Goal: Find specific page/section: Find specific page/section

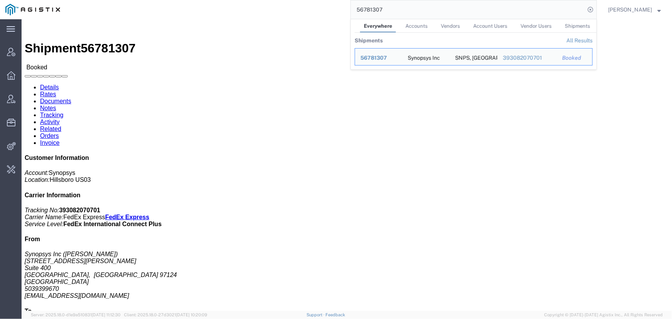
click link "Activity"
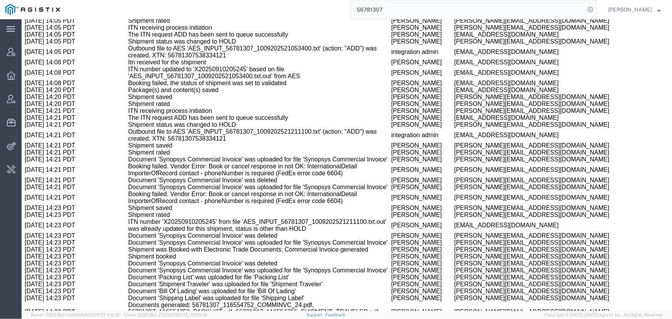
scroll to position [762, 0]
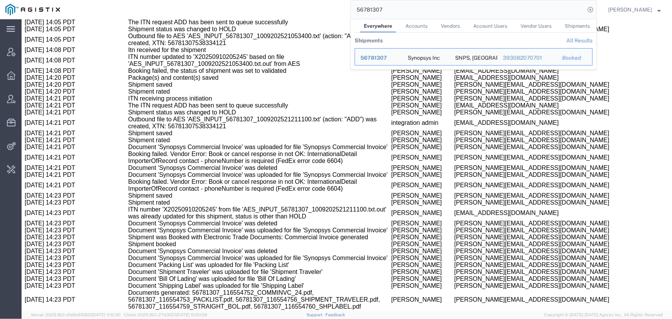
drag, startPoint x: 404, startPoint y: 8, endPoint x: 266, endPoint y: 13, distance: 138.4
click at [266, 13] on div "56781307 Everywhere Accounts Vendors Account Users Vendor Users Shipments Shipm…" at bounding box center [331, 9] width 532 height 19
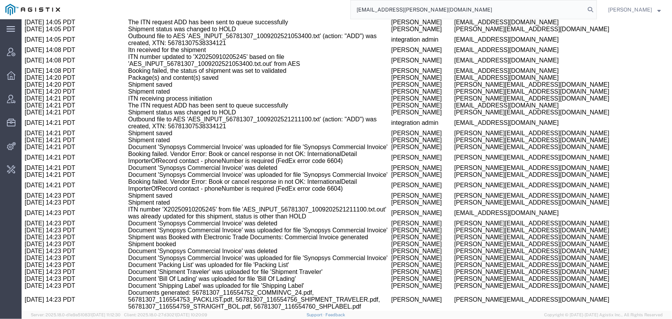
type input "[EMAIL_ADDRESS][PERSON_NAME][DOMAIN_NAME]"
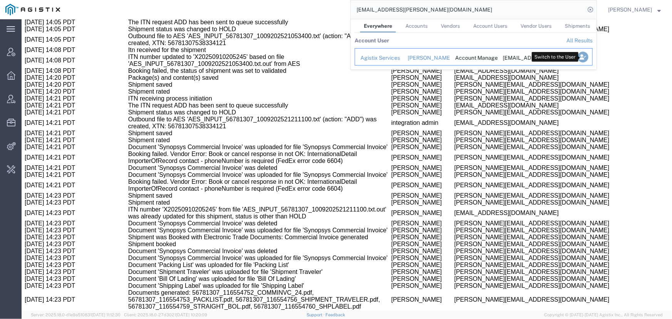
click at [582, 60] on icon "Search Results" at bounding box center [583, 57] width 11 height 11
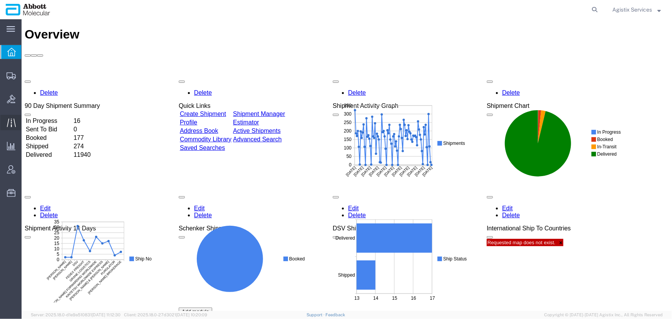
click at [8, 121] on icon at bounding box center [11, 122] width 9 height 8
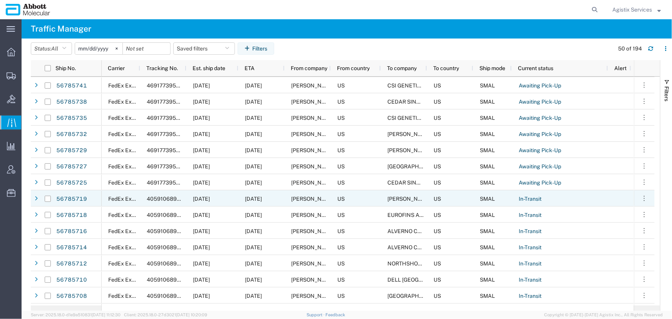
scroll to position [70, 0]
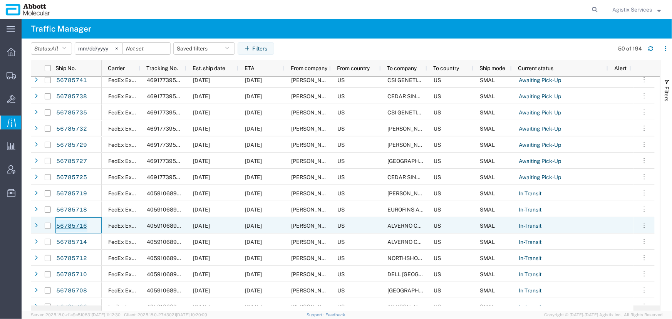
click at [79, 224] on link "56785716" at bounding box center [72, 226] width 32 height 12
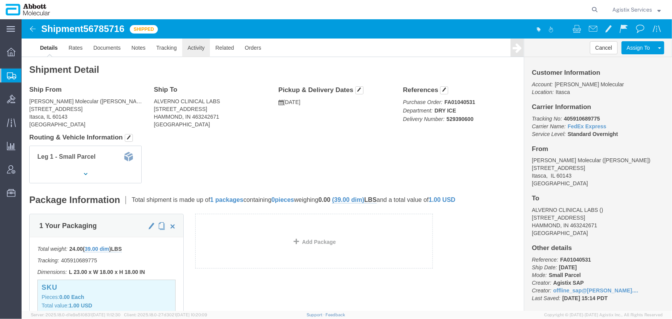
click link "Activity"
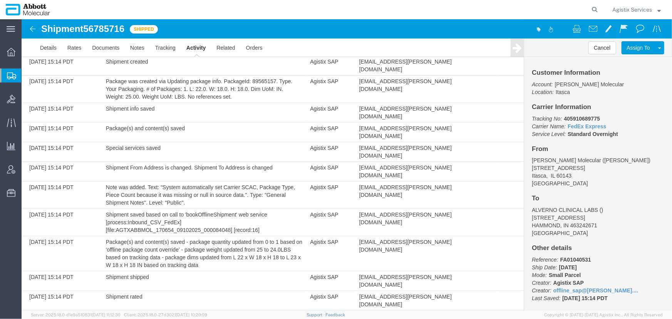
scroll to position [45, 0]
click at [620, 11] on span "Agistix Services" at bounding box center [633, 9] width 40 height 8
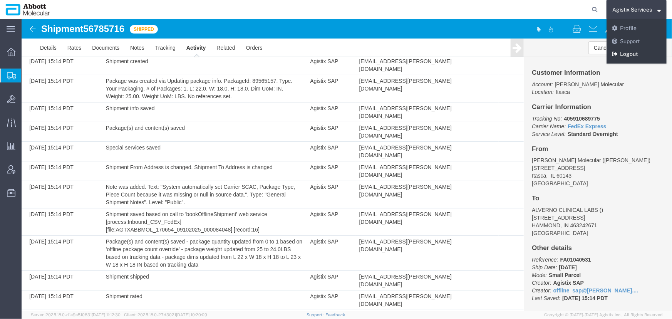
click at [621, 54] on link "Logout" at bounding box center [637, 54] width 60 height 13
